Goal: Find specific page/section: Find specific page/section

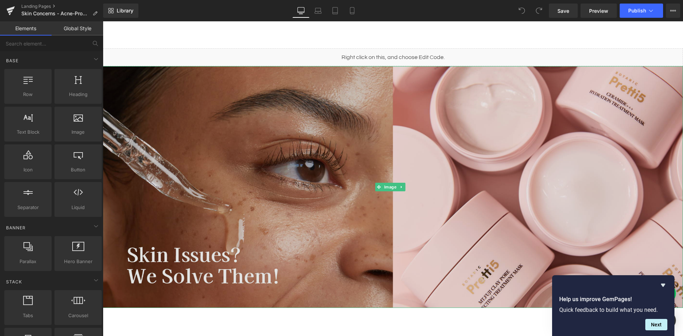
scroll to position [71, 0]
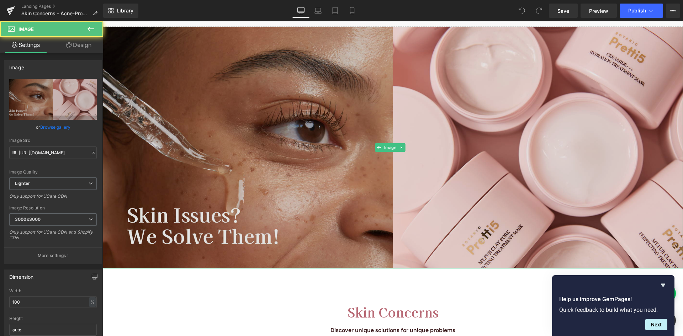
click at [191, 209] on img at bounding box center [393, 148] width 580 height 242
click at [186, 229] on img at bounding box center [393, 148] width 580 height 242
click at [227, 220] on img at bounding box center [393, 148] width 580 height 242
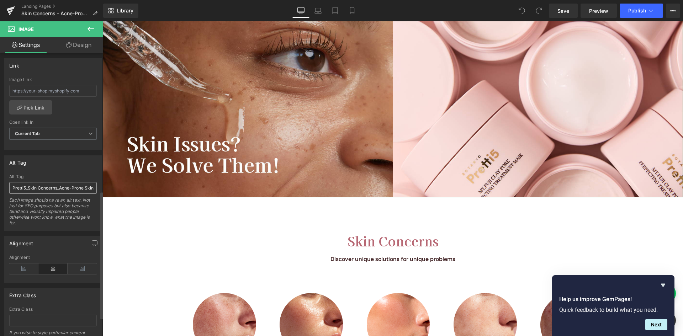
scroll to position [320, 0]
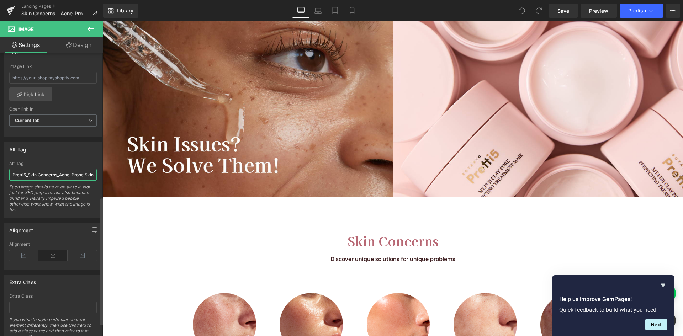
click at [53, 175] on input "Pretti5_Skin Concerns_Acne-Prone Skin" at bounding box center [53, 175] width 88 height 12
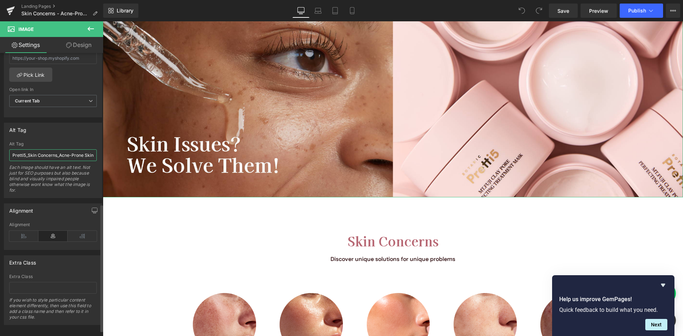
scroll to position [349, 0]
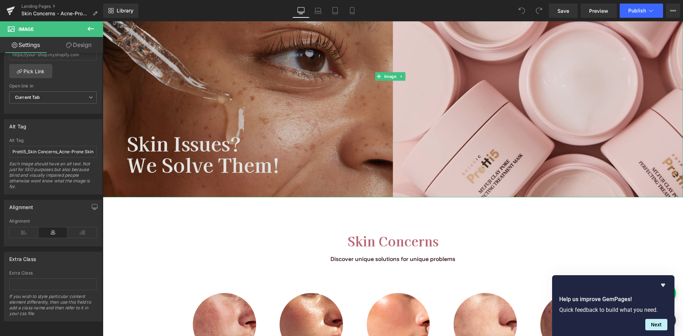
click at [244, 149] on img at bounding box center [393, 77] width 580 height 242
click at [207, 137] on img at bounding box center [393, 77] width 580 height 242
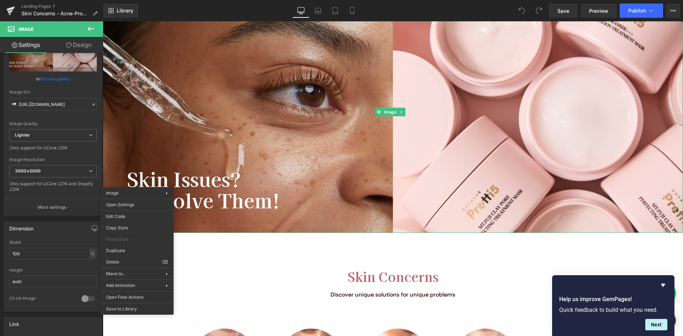
scroll to position [0, 0]
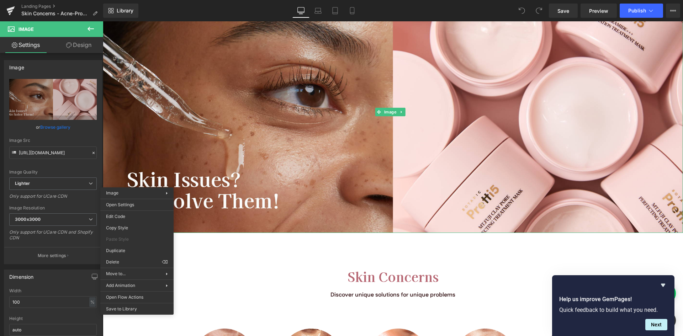
click at [94, 25] on icon at bounding box center [90, 29] width 9 height 9
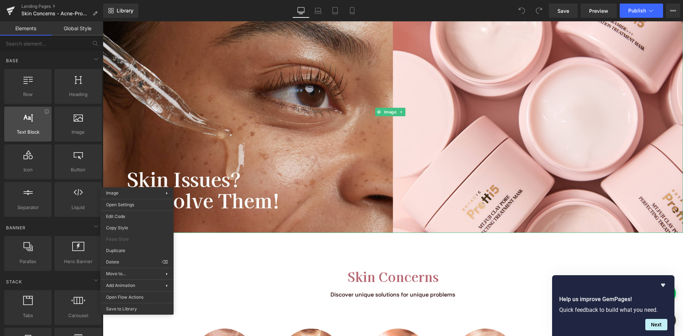
click at [42, 132] on span "Text Block" at bounding box center [27, 131] width 43 height 7
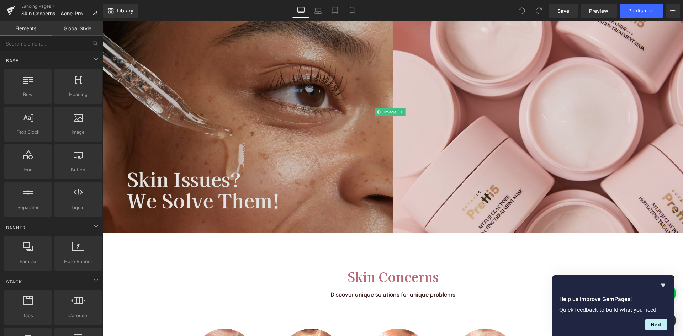
click at [166, 179] on img at bounding box center [393, 112] width 580 height 242
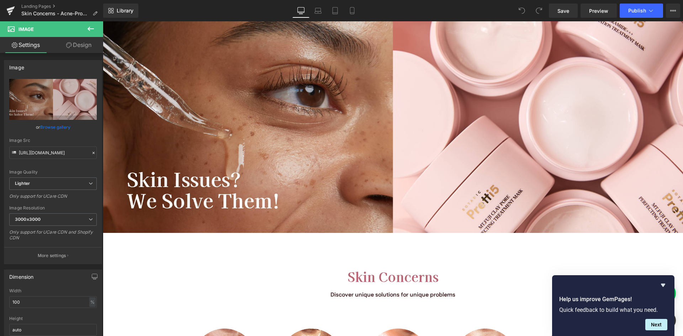
click at [91, 29] on icon at bounding box center [91, 29] width 6 height 4
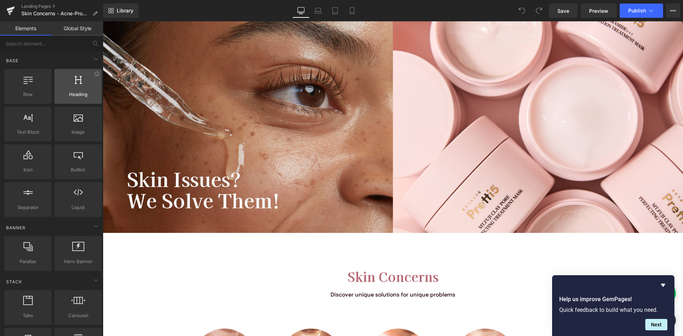
click at [82, 85] on div at bounding box center [78, 83] width 43 height 16
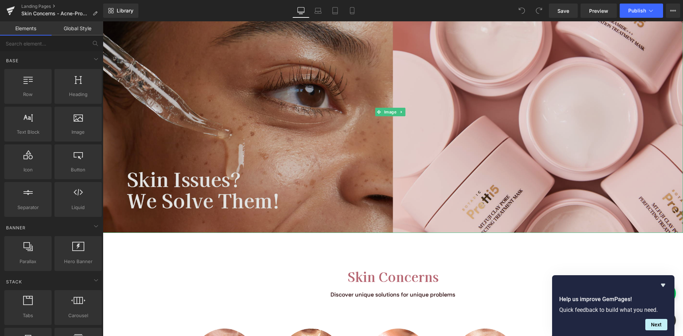
click at [171, 181] on img at bounding box center [393, 112] width 580 height 242
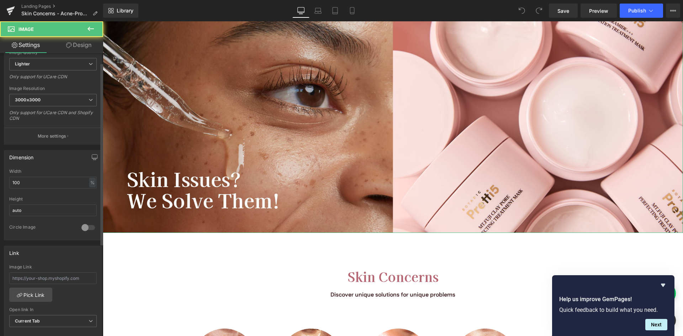
scroll to position [213, 0]
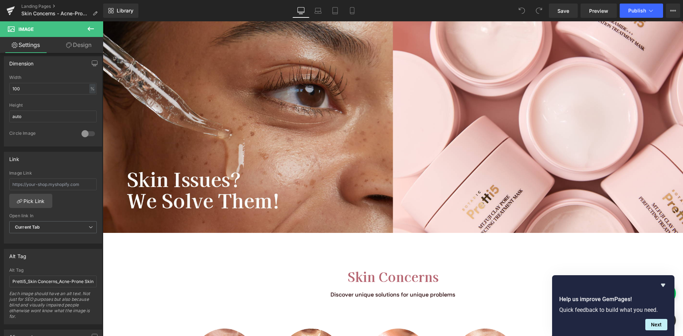
click at [92, 28] on icon at bounding box center [90, 29] width 9 height 9
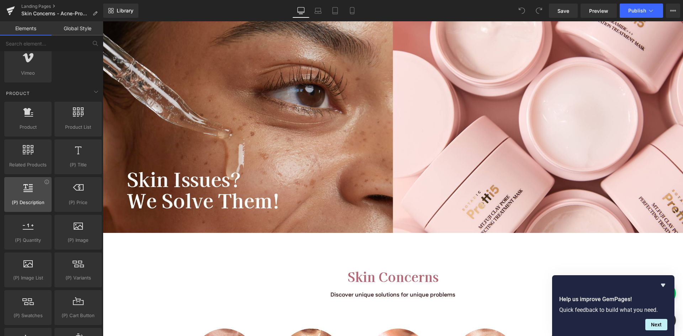
scroll to position [534, 0]
click at [23, 162] on div at bounding box center [27, 154] width 43 height 16
click at [38, 211] on div "(P) Description products, goods, sells, descriptions, details" at bounding box center [27, 195] width 47 height 35
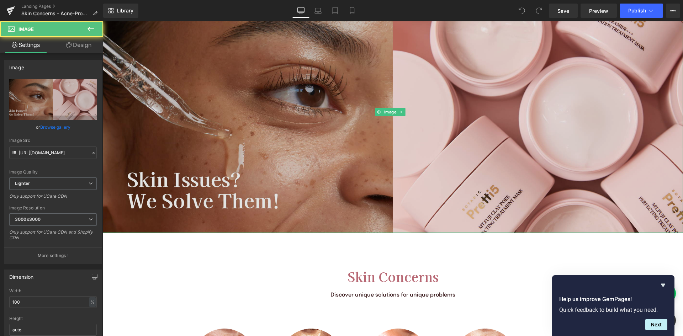
click at [238, 199] on img at bounding box center [393, 112] width 580 height 242
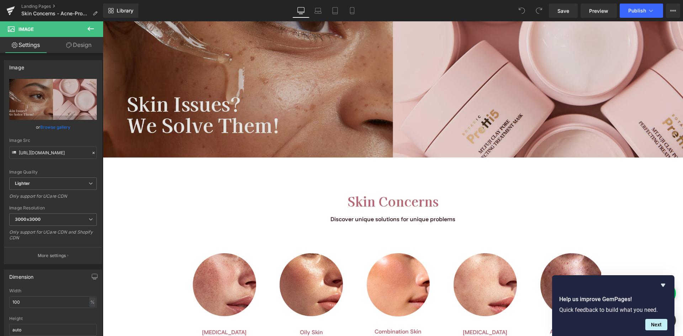
scroll to position [285, 0]
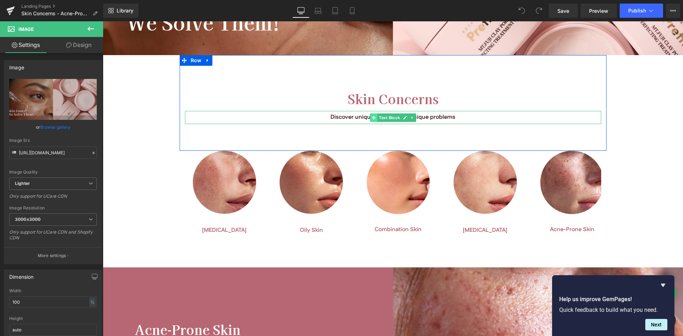
click at [372, 116] on icon at bounding box center [374, 118] width 4 height 4
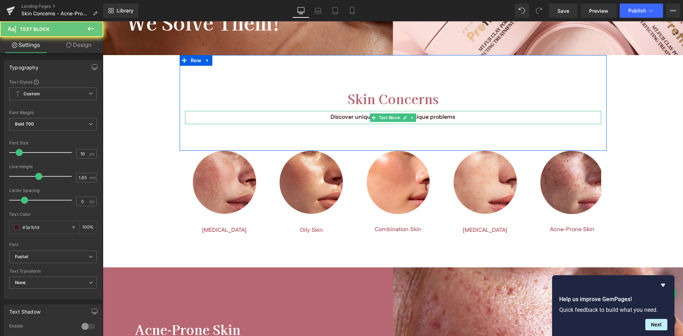
click at [354, 114] on div "Discover unique solutions for unique problems" at bounding box center [393, 117] width 416 height 9
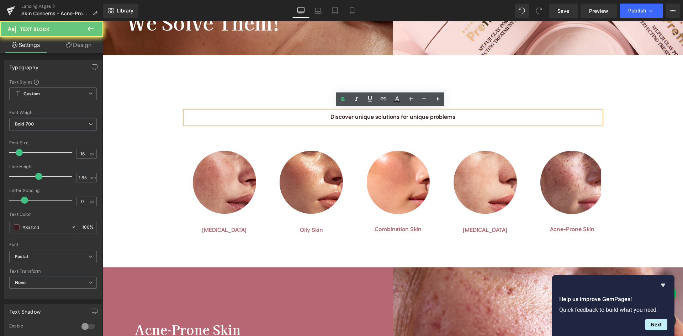
click at [342, 115] on div "Discover unique solutions for unique problems" at bounding box center [393, 117] width 416 height 9
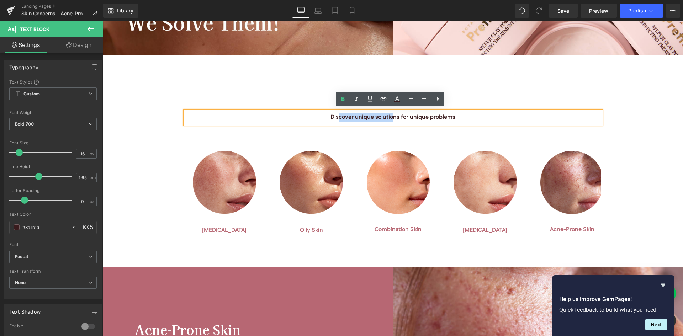
drag, startPoint x: 338, startPoint y: 115, endPoint x: 390, endPoint y: 113, distance: 52.0
click at [390, 113] on div "Discover unique solutions for unique problems" at bounding box center [393, 117] width 416 height 9
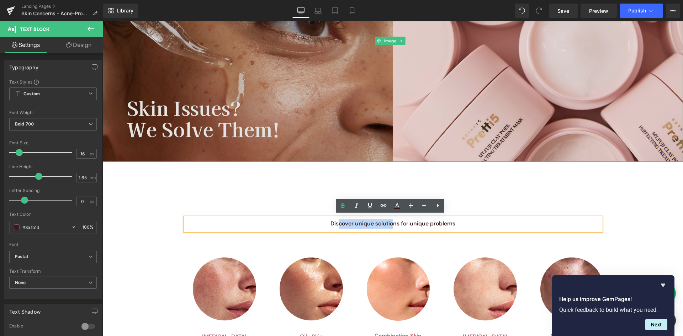
click at [224, 125] on img at bounding box center [393, 41] width 580 height 242
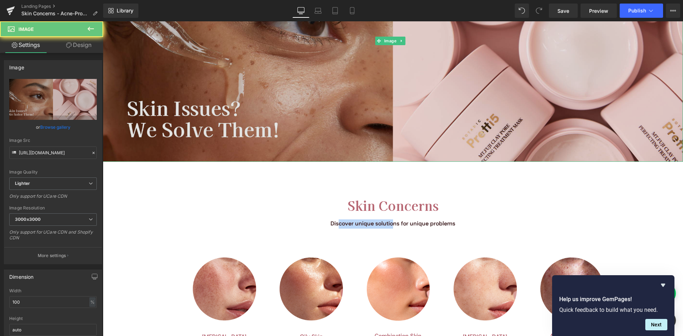
click at [224, 125] on img at bounding box center [393, 41] width 580 height 242
click at [222, 128] on img at bounding box center [393, 41] width 580 height 242
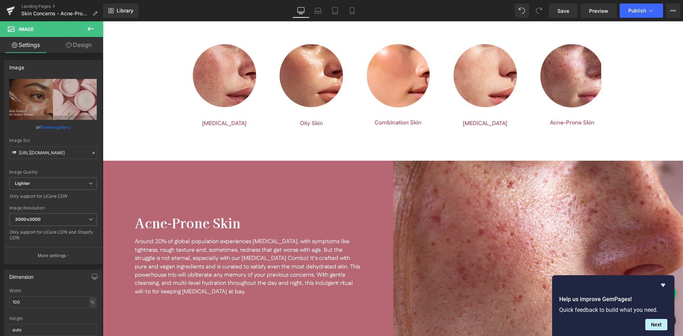
scroll to position [498, 0]
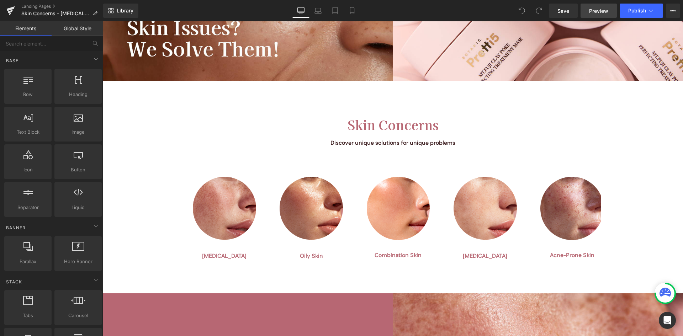
scroll to position [249, 0]
